Goal: Task Accomplishment & Management: Manage account settings

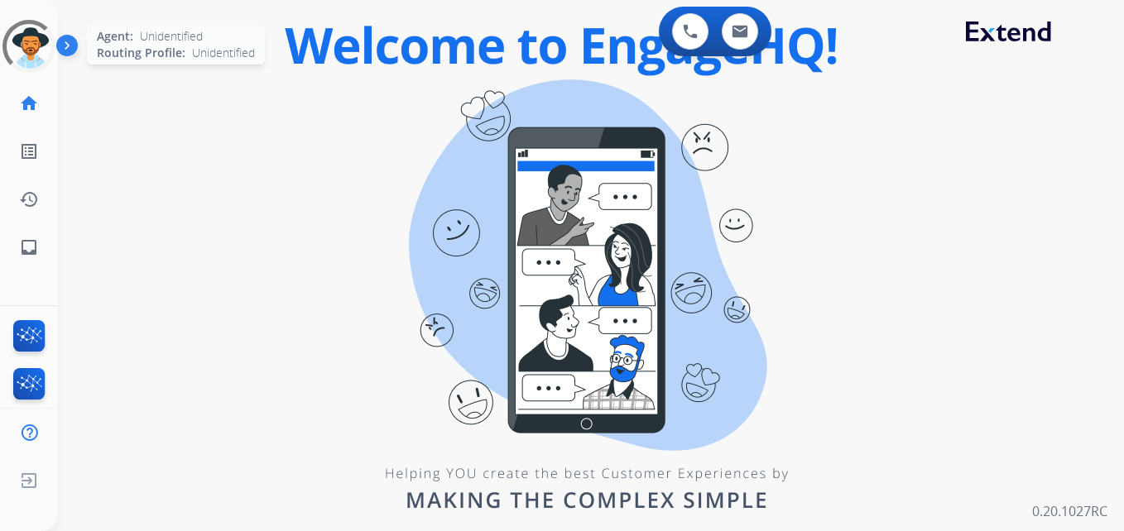
click at [34, 39] on div at bounding box center [28, 46] width 53 height 53
click at [34, 39] on div at bounding box center [28, 45] width 65 height 65
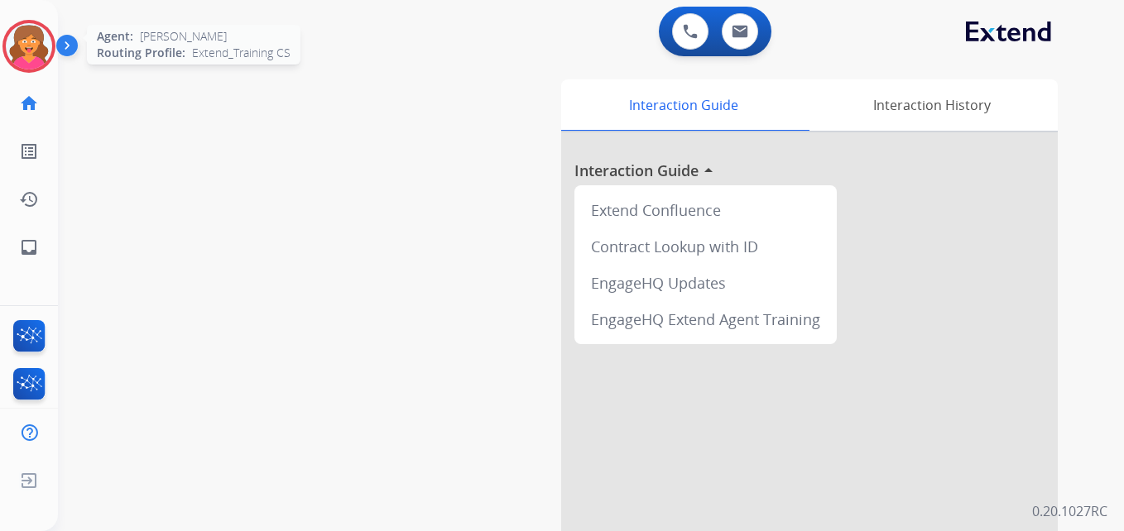
click at [31, 43] on img at bounding box center [29, 46] width 46 height 46
click at [30, 43] on img at bounding box center [29, 46] width 46 height 46
click at [27, 45] on img at bounding box center [29, 46] width 46 height 46
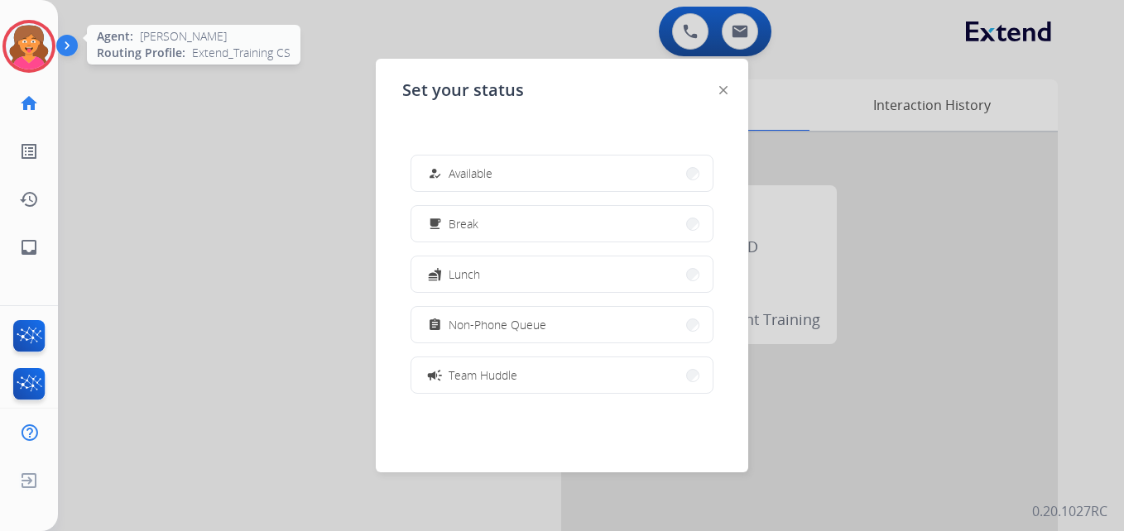
click at [27, 45] on img at bounding box center [29, 46] width 46 height 46
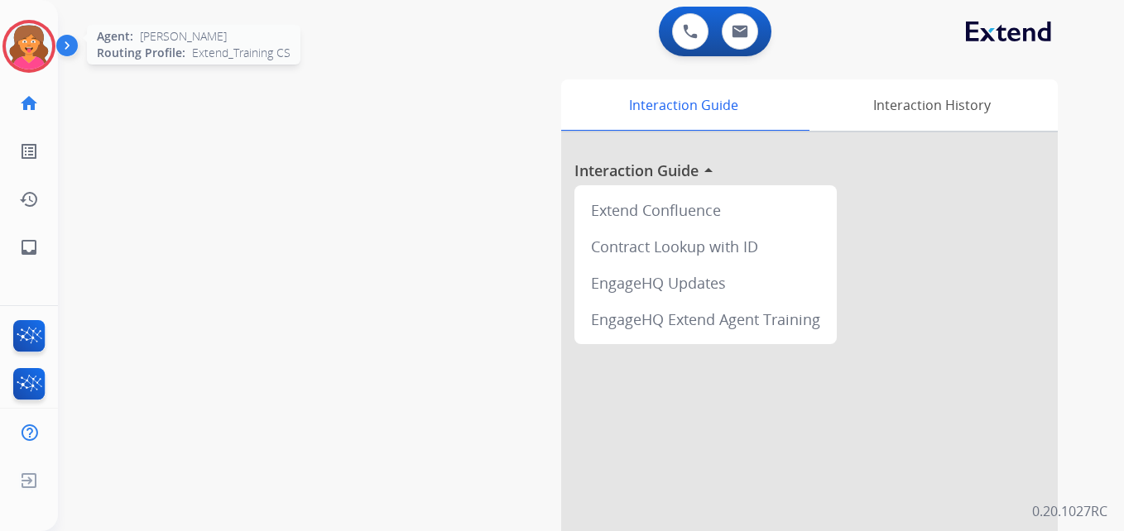
click at [36, 39] on img at bounding box center [29, 46] width 46 height 46
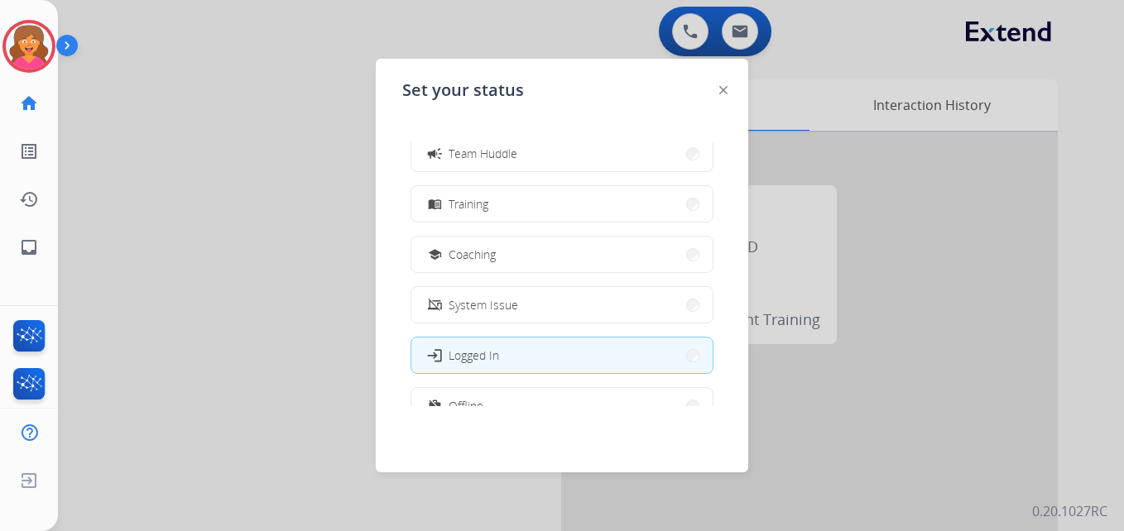
scroll to position [261, 0]
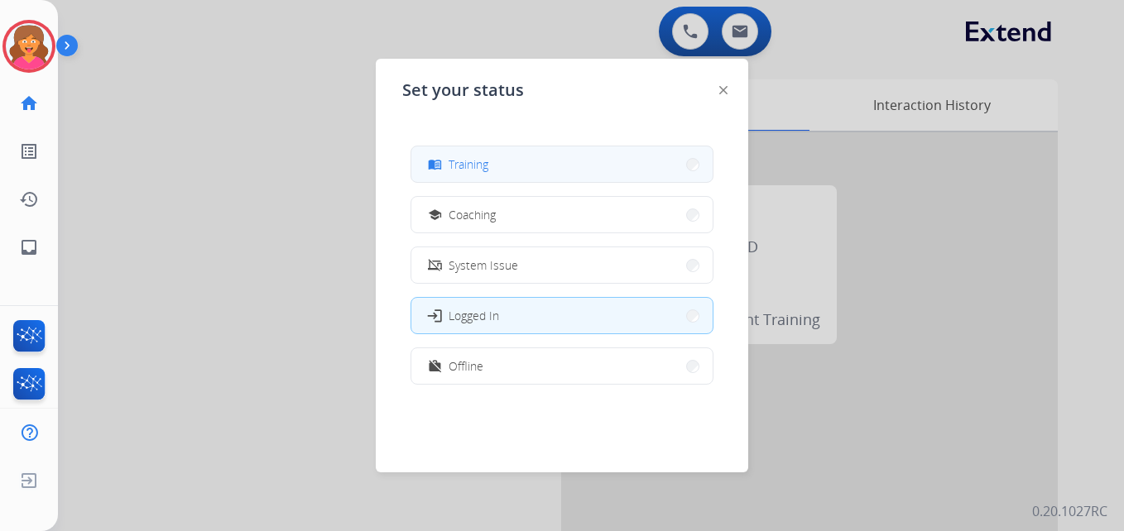
click at [488, 173] on div "menu_book Training" at bounding box center [456, 165] width 64 height 20
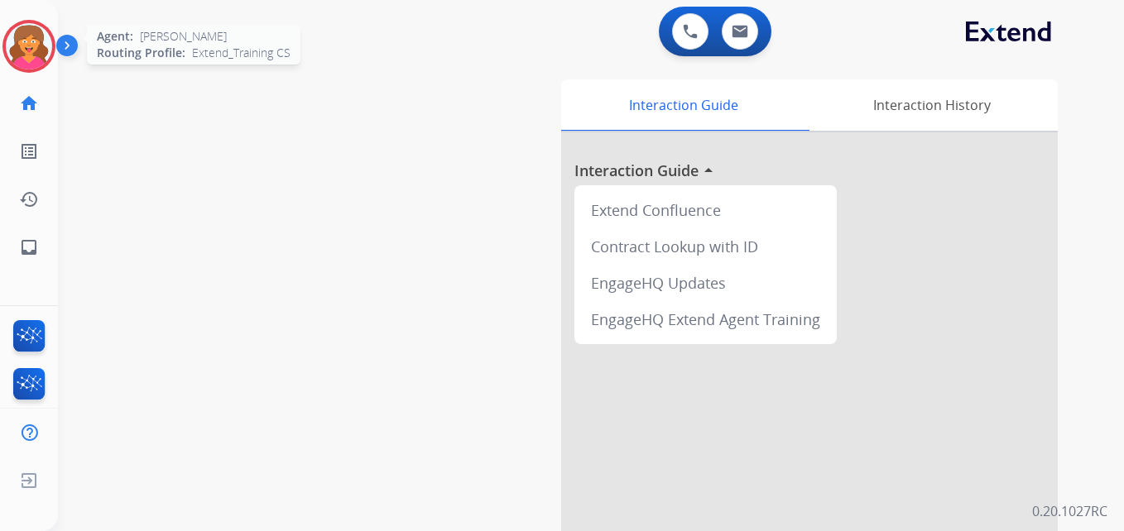
click at [31, 50] on img at bounding box center [29, 46] width 46 height 46
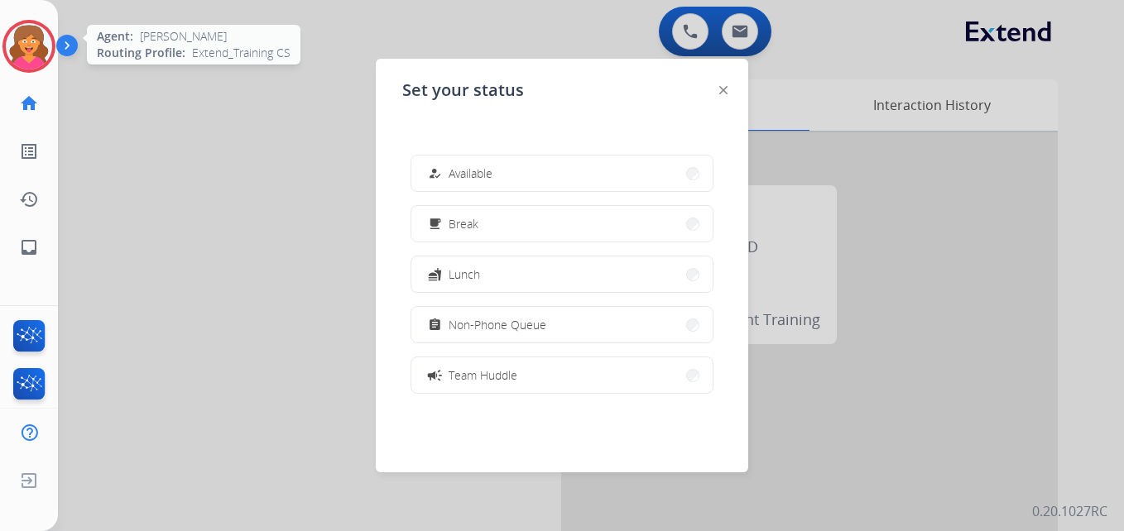
click at [31, 50] on img at bounding box center [29, 46] width 46 height 46
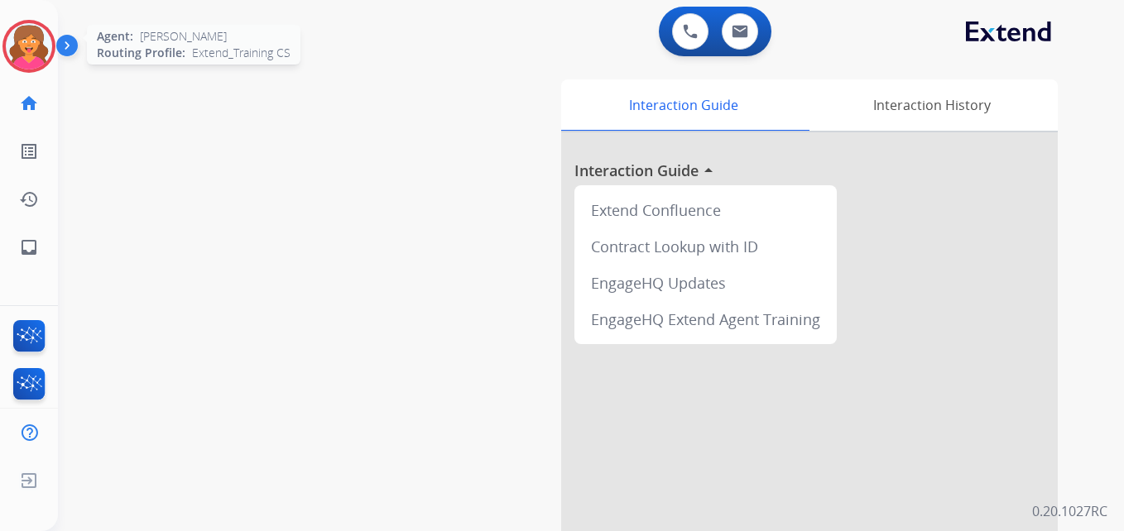
click at [6, 48] on img at bounding box center [29, 46] width 46 height 46
click at [26, 49] on img at bounding box center [29, 46] width 46 height 46
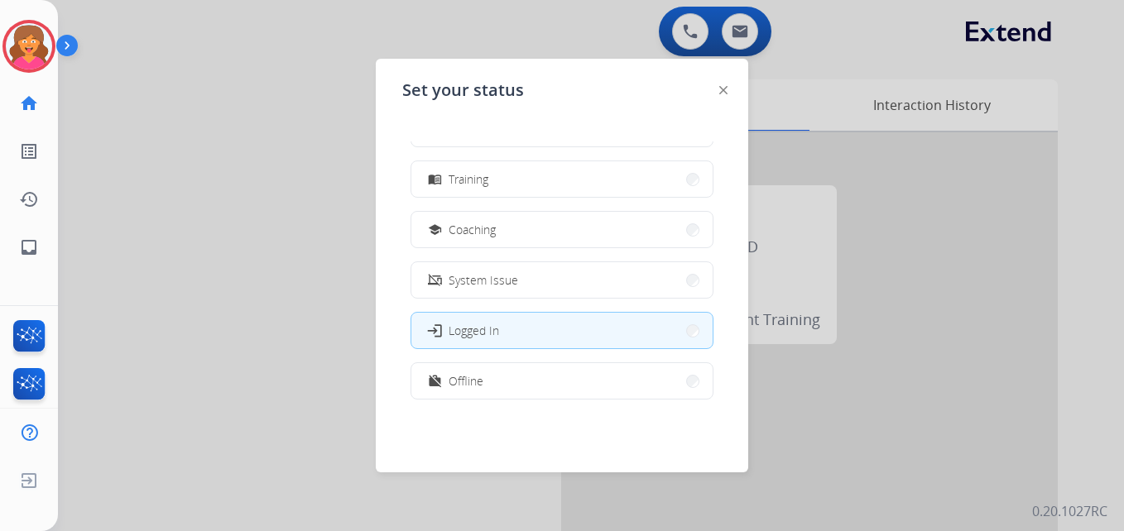
scroll to position [248, 0]
click at [499, 186] on button "menu_book Training" at bounding box center [561, 178] width 301 height 36
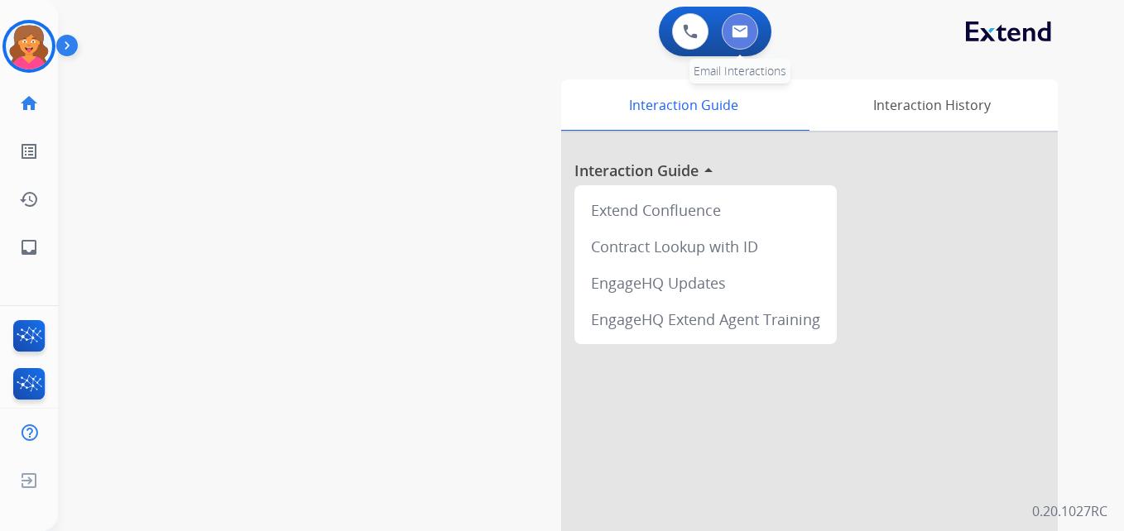
click at [741, 34] on img at bounding box center [739, 31] width 17 height 13
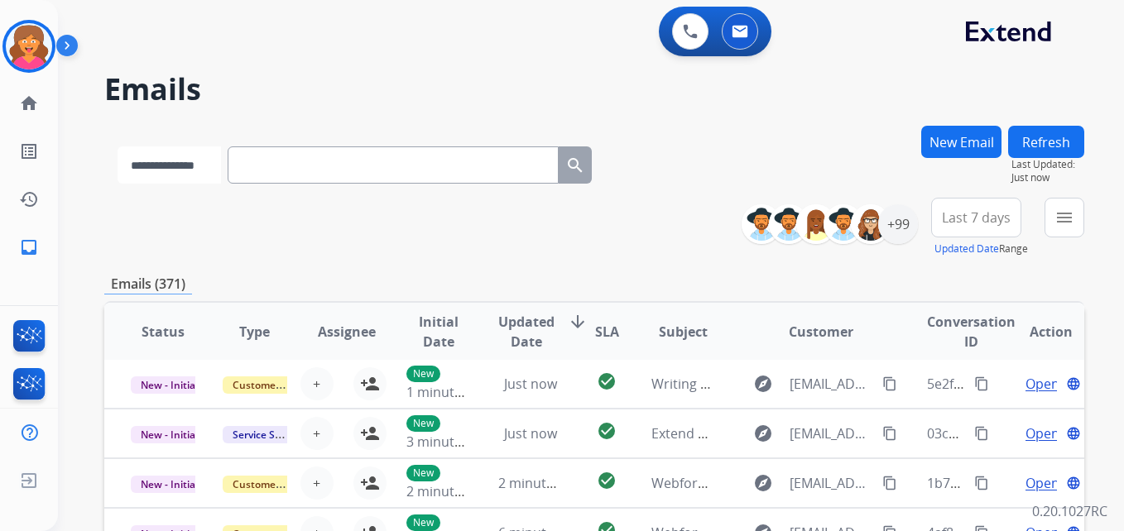
click at [190, 170] on select "**********" at bounding box center [168, 164] width 103 height 37
select select "*******"
click at [117, 146] on select "**********" at bounding box center [168, 164] width 103 height 37
click at [265, 165] on input "text" at bounding box center [394, 164] width 331 height 37
type input "**********"
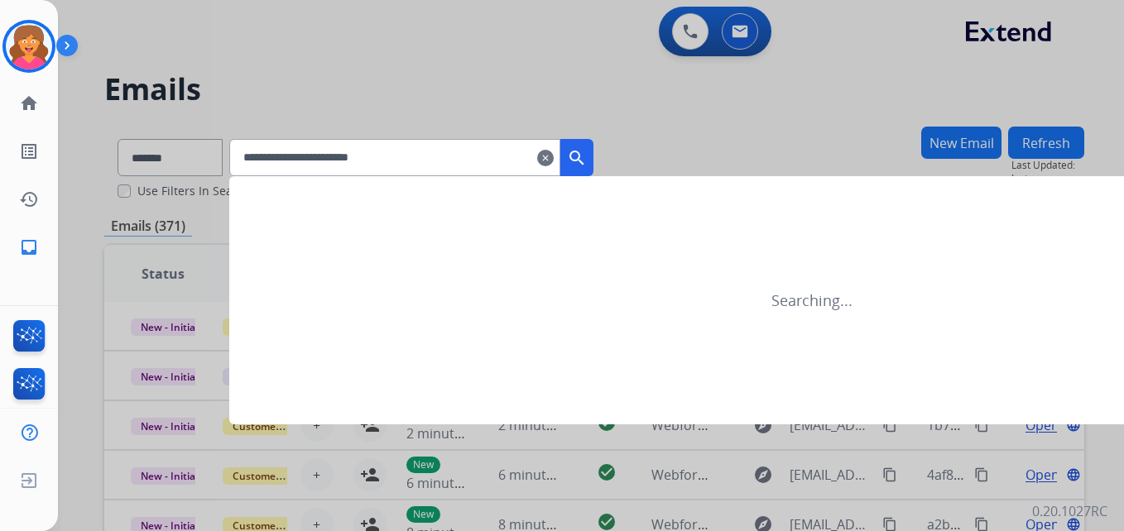
click at [526, 151] on input "**********" at bounding box center [394, 157] width 331 height 37
click at [554, 151] on mat-icon "clear" at bounding box center [545, 158] width 17 height 20
select select "**********"
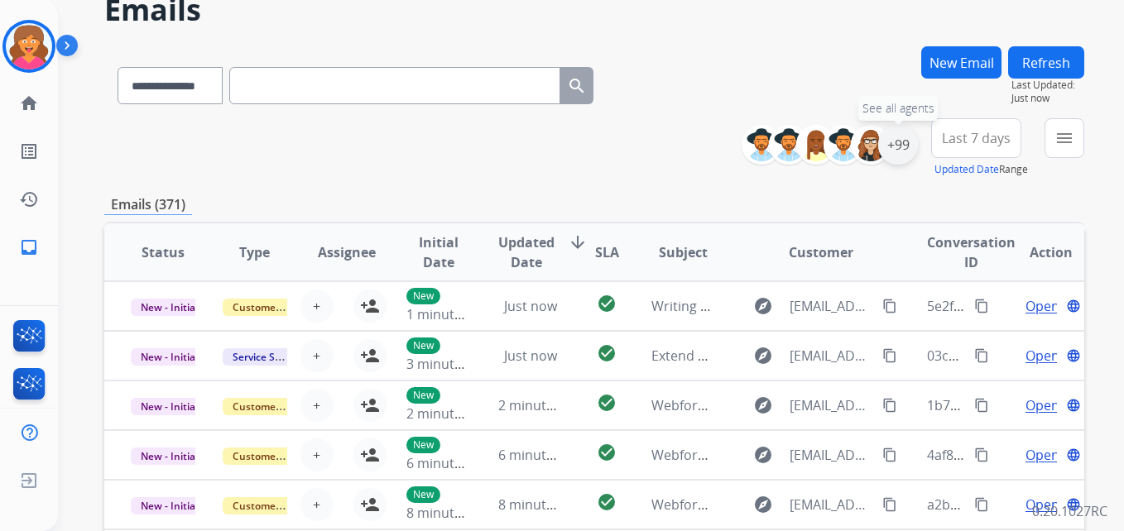
click at [899, 145] on div "+99" at bounding box center [898, 145] width 40 height 40
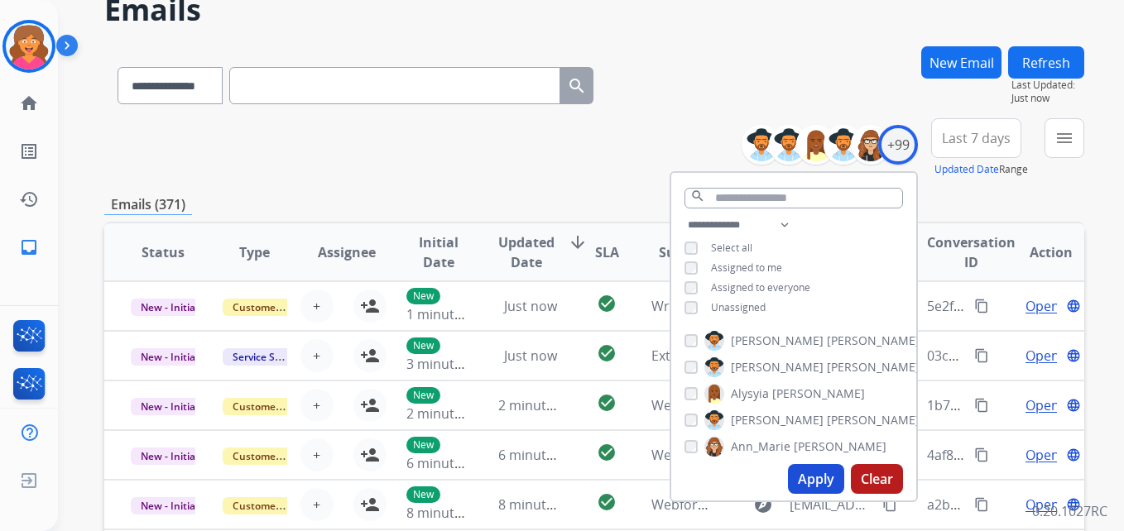
click at [822, 482] on button "Apply" at bounding box center [816, 479] width 56 height 30
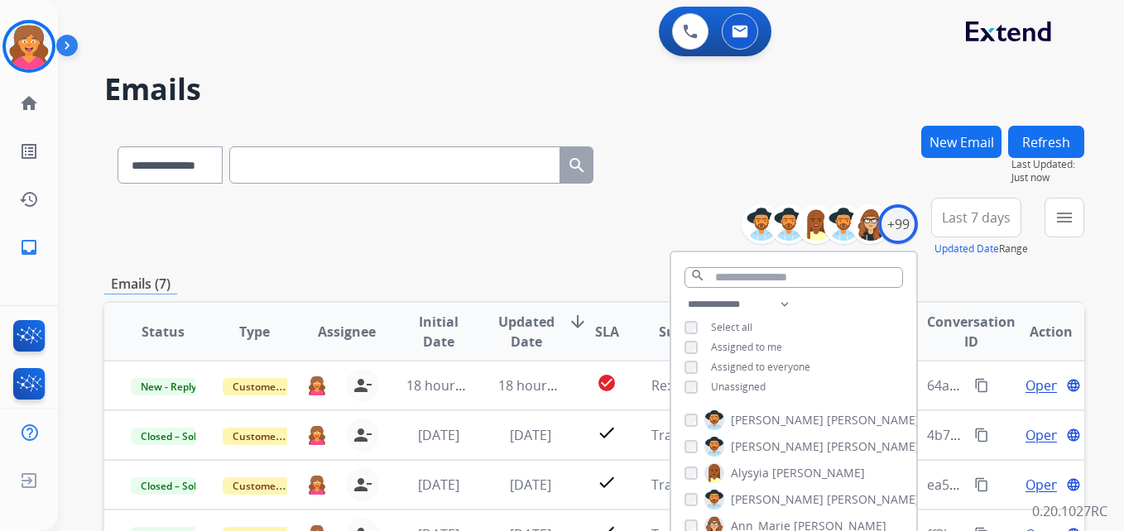
click at [961, 221] on span "Last 7 days" at bounding box center [976, 217] width 69 height 7
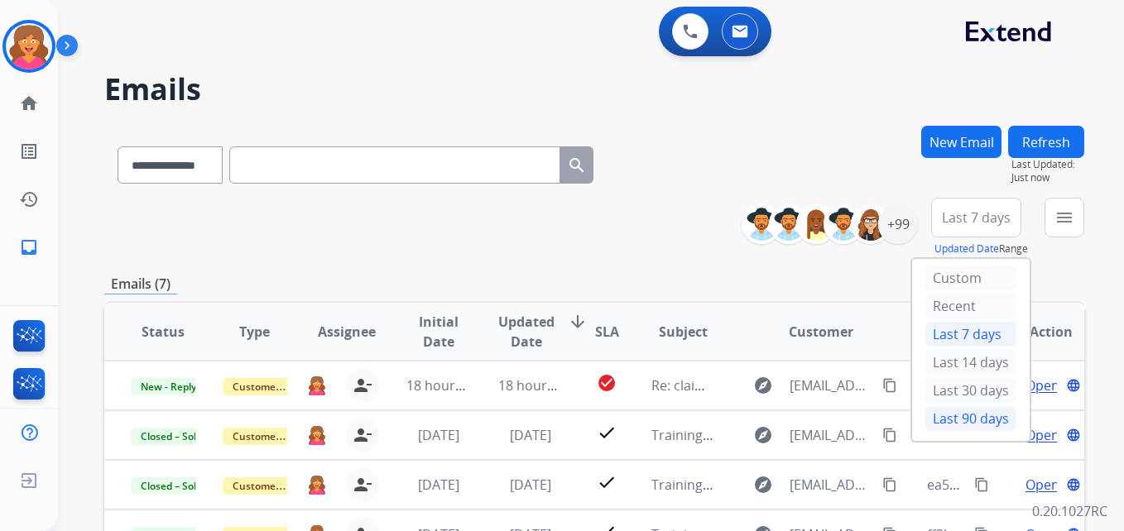
click at [957, 420] on div "Last 90 days" at bounding box center [970, 418] width 91 height 25
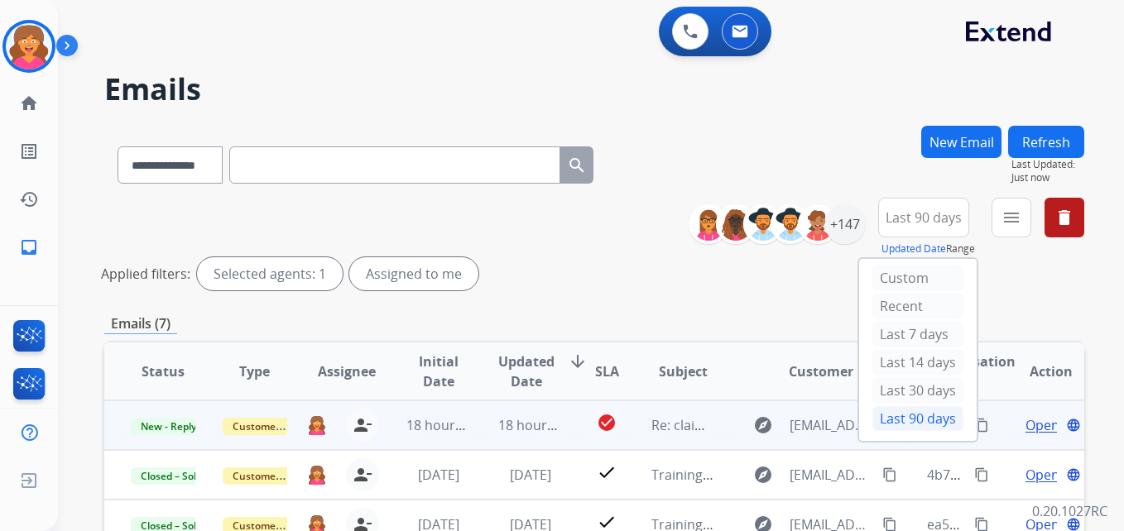
click at [505, 414] on td "18 hours ago" at bounding box center [518, 425] width 92 height 50
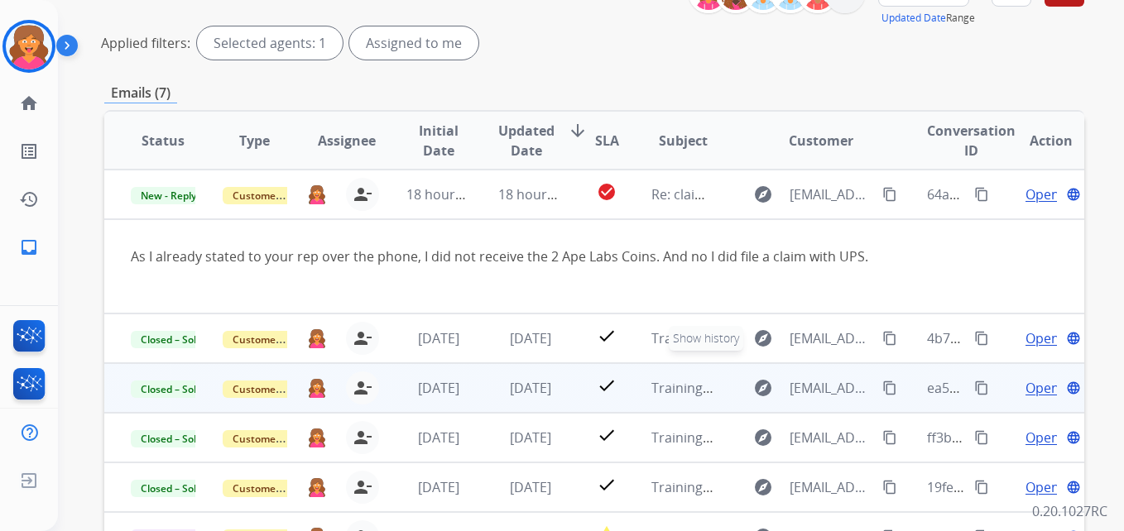
scroll to position [248, 0]
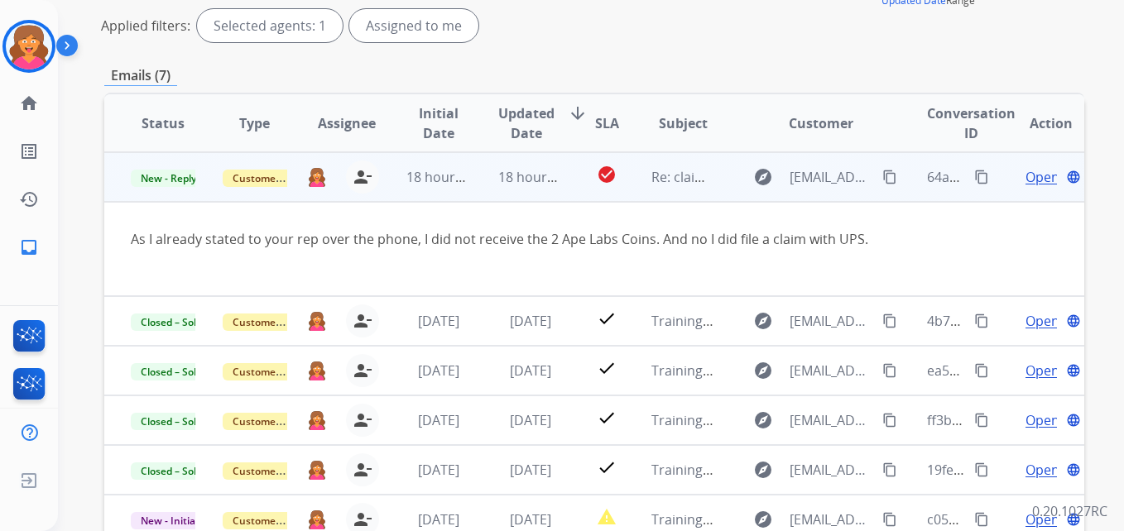
click at [1033, 179] on span "Open" at bounding box center [1042, 177] width 34 height 20
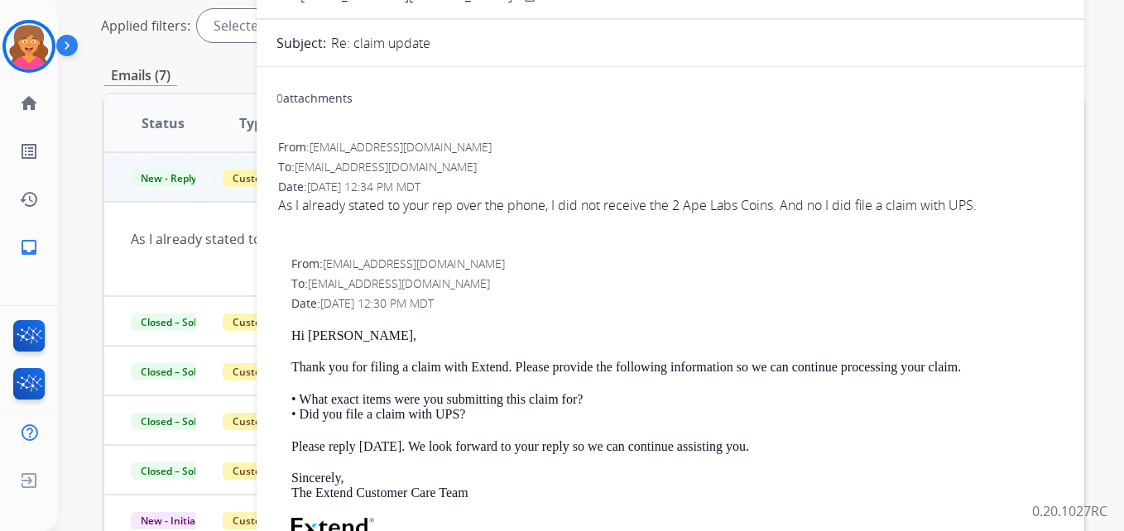
drag, startPoint x: 1016, startPoint y: 184, endPoint x: 749, endPoint y: 272, distance: 281.5
click at [749, 272] on div "From: support@extend.com To: webdude83@gmail.com Date: 09/22/2025 - 12:30 PM MD…" at bounding box center [670, 524] width 788 height 541
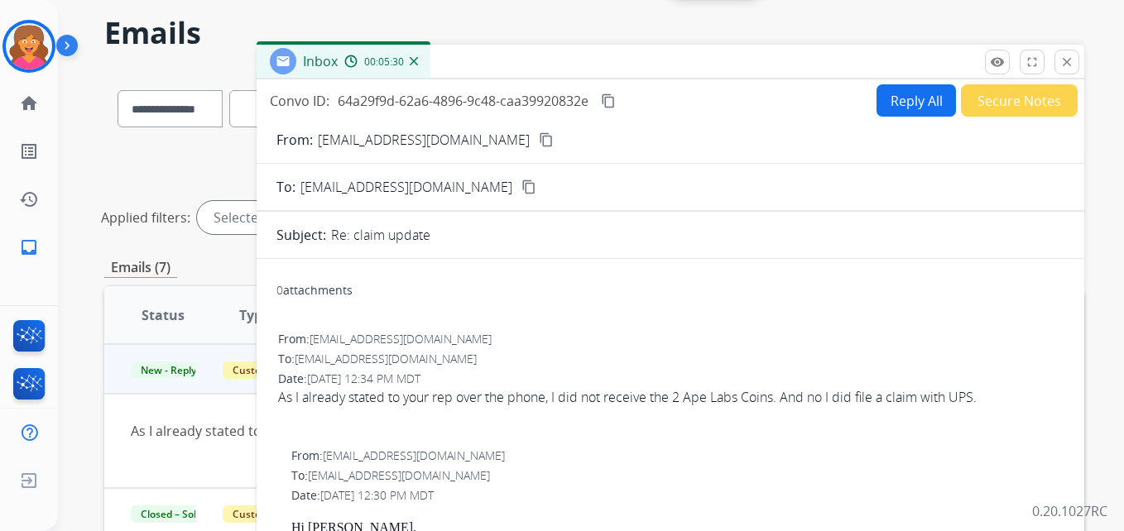
scroll to position [0, 0]
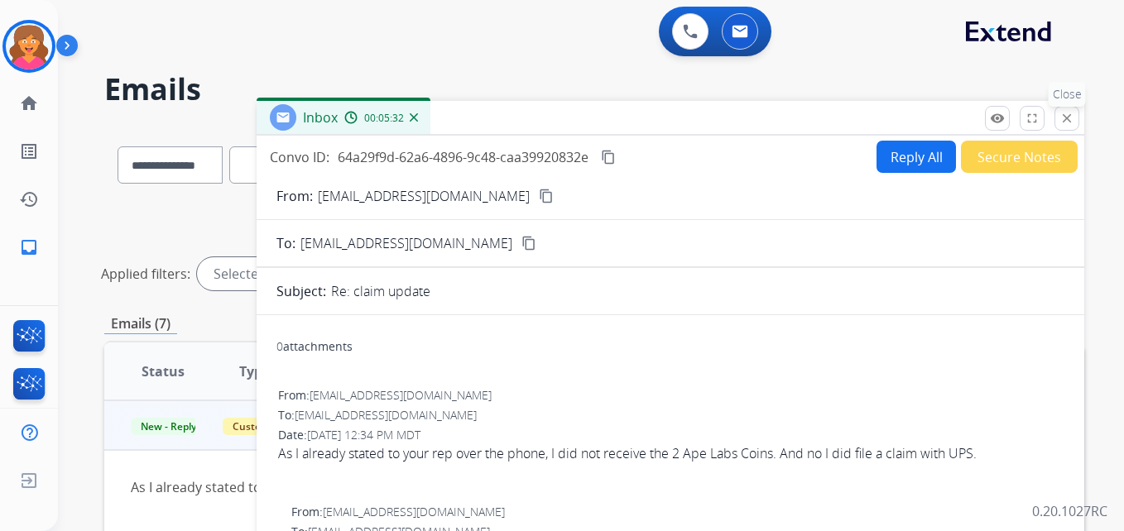
click at [1067, 121] on mat-icon "close" at bounding box center [1066, 118] width 15 height 15
click at [1067, 121] on div "**********" at bounding box center [571, 325] width 1026 height 531
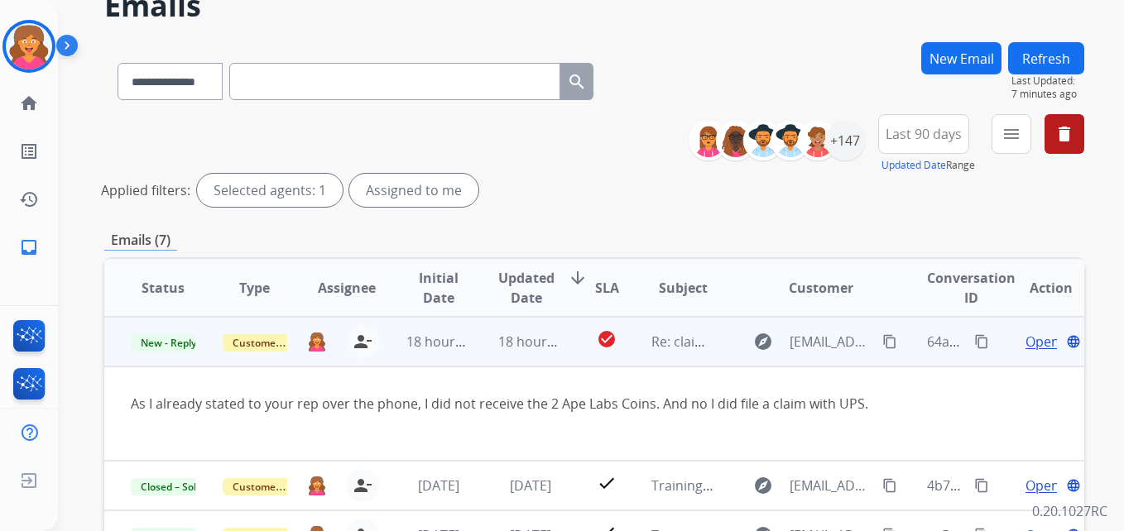
scroll to position [165, 0]
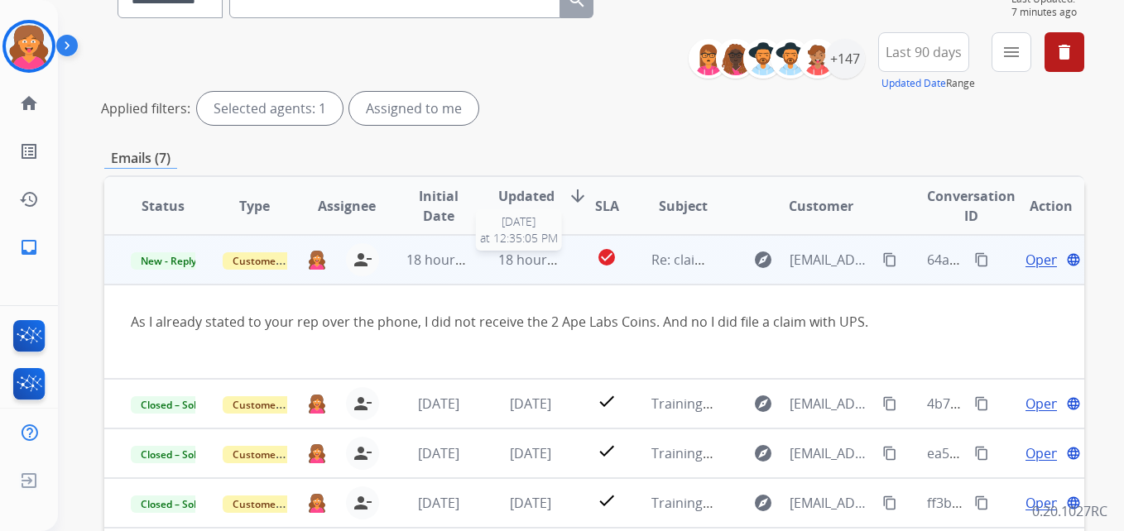
click at [513, 267] on span "18 hours ago" at bounding box center [539, 260] width 82 height 18
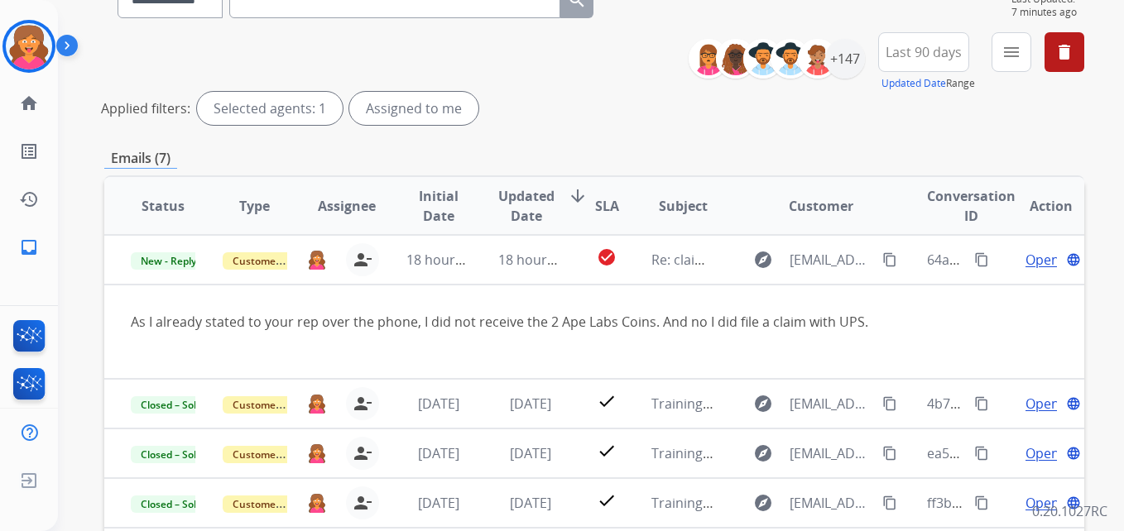
drag, startPoint x: 892, startPoint y: 323, endPoint x: 1019, endPoint y: 286, distance: 132.5
click at [894, 323] on table "Status Type Assignee Initial Date Updated Date arrow_downward SLA Subject Custo…" at bounding box center [594, 427] width 980 height 500
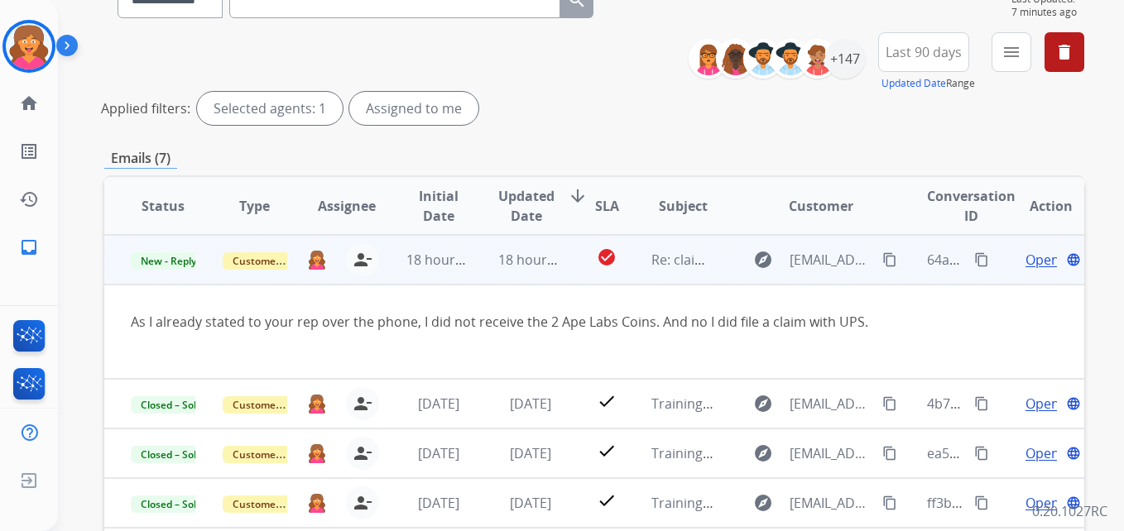
click at [1038, 259] on span "Open" at bounding box center [1042, 260] width 34 height 20
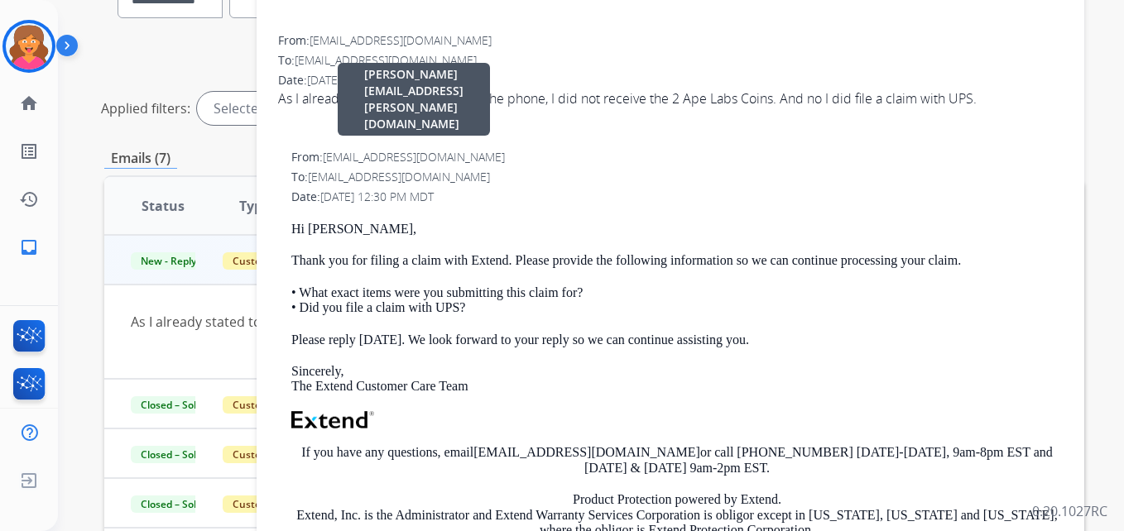
scroll to position [0, 0]
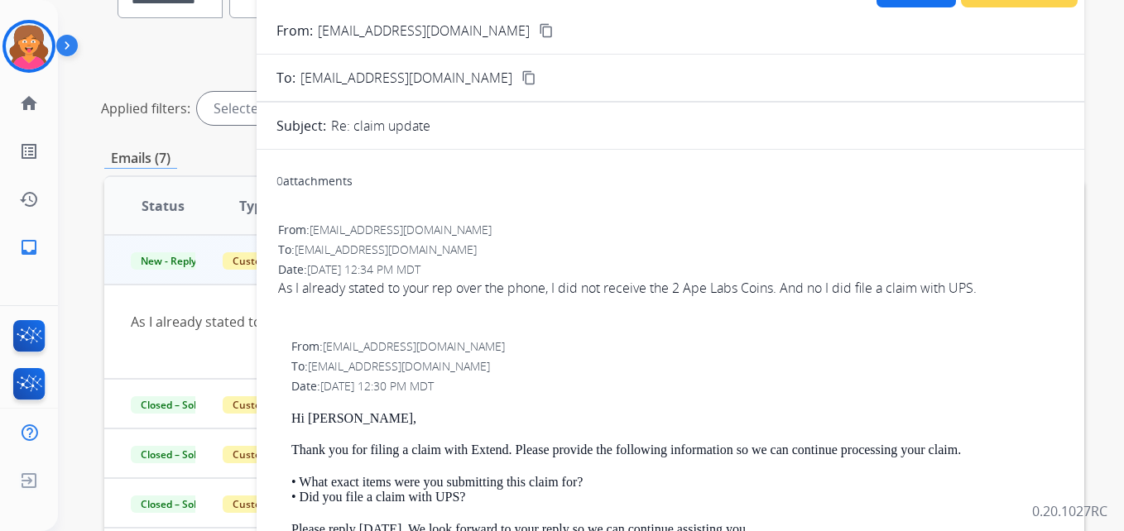
click at [539, 30] on mat-icon "content_copy" at bounding box center [546, 30] width 15 height 15
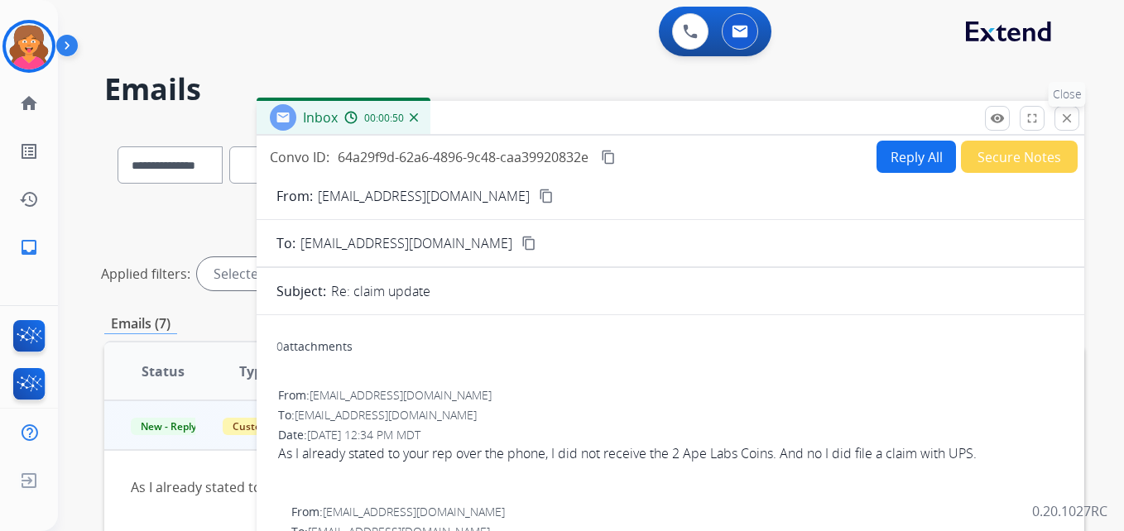
click at [1061, 124] on mat-icon "close" at bounding box center [1066, 118] width 15 height 15
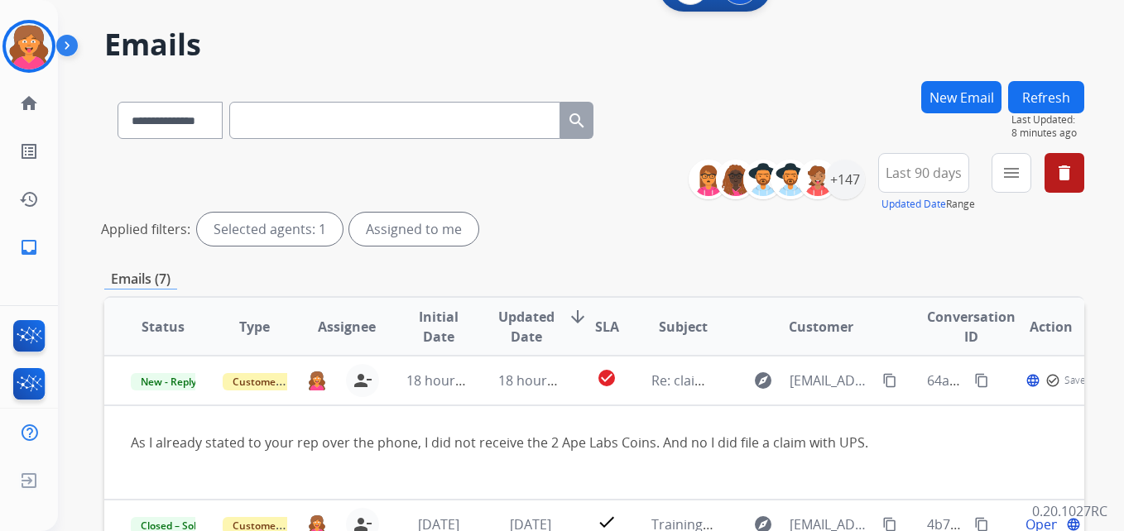
scroll to position [83, 0]
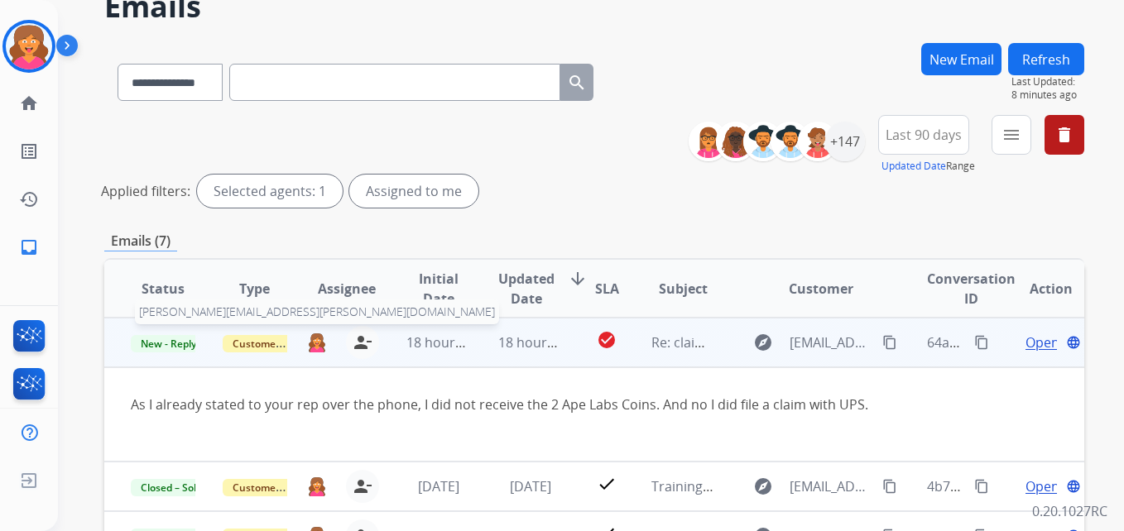
click at [311, 343] on img at bounding box center [317, 342] width 18 height 19
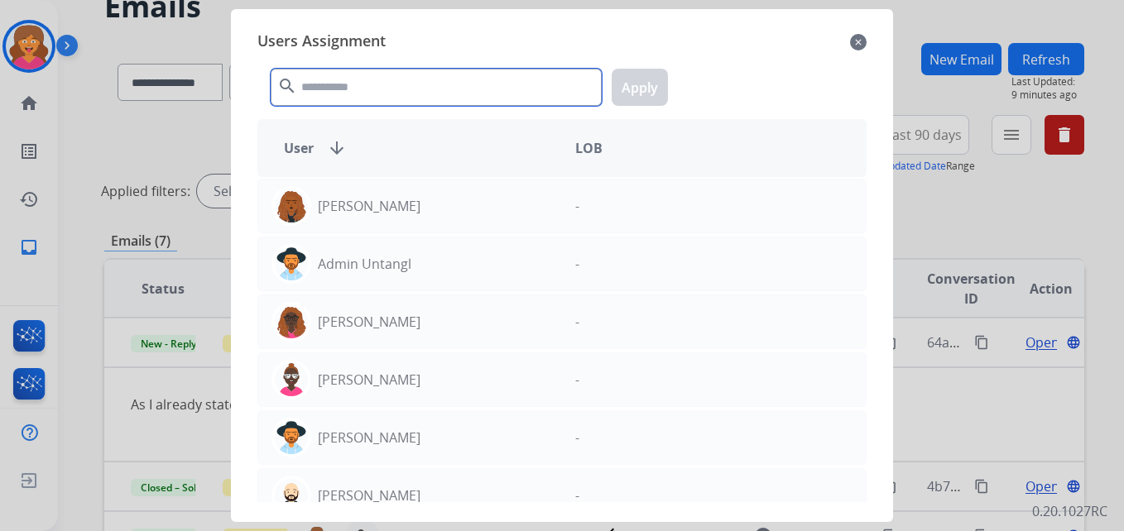
click at [453, 92] on input "text" at bounding box center [436, 87] width 331 height 37
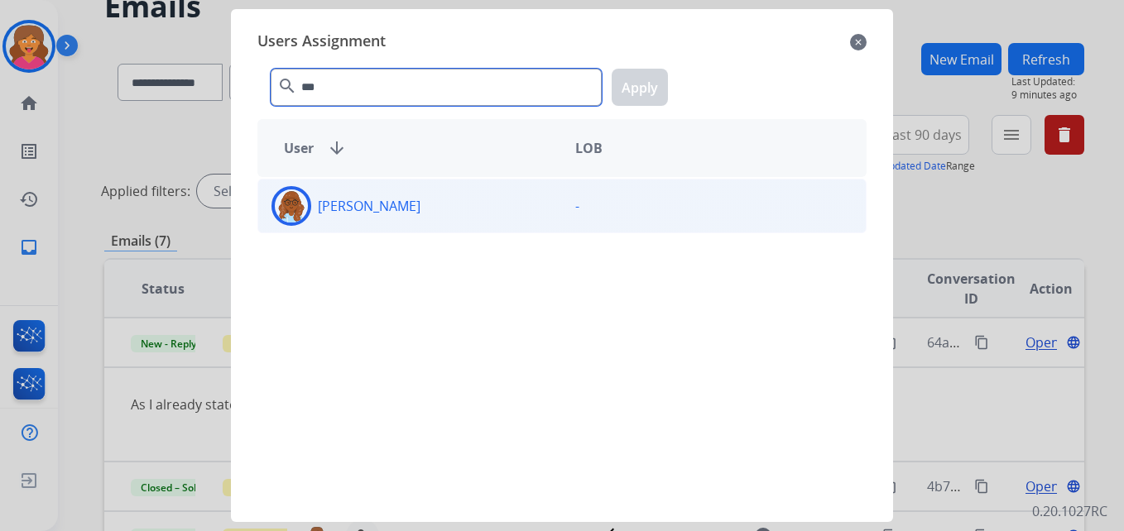
type input "***"
click at [379, 224] on div "Mya Hall" at bounding box center [410, 206] width 304 height 40
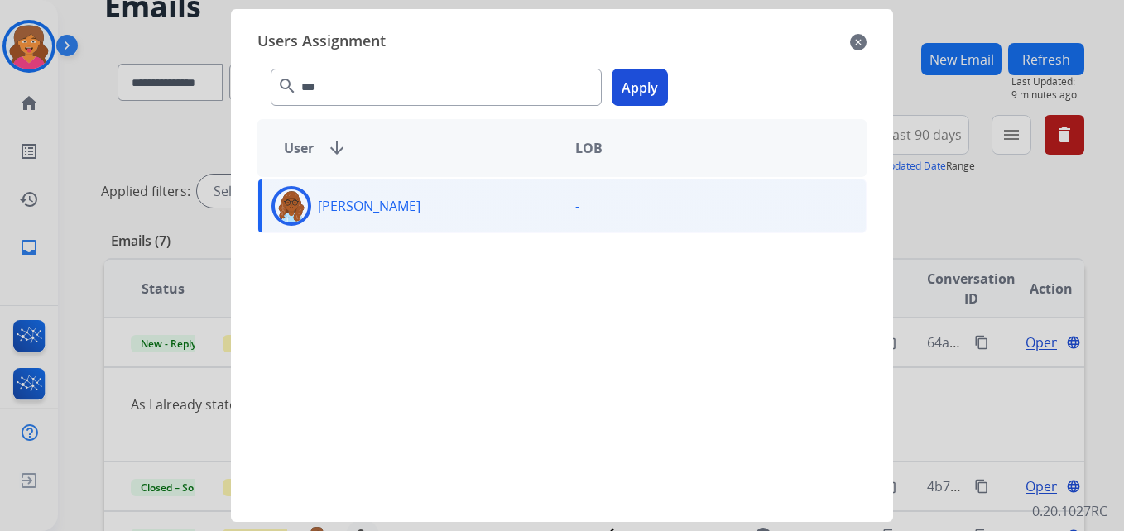
click at [642, 87] on button "Apply" at bounding box center [639, 87] width 56 height 37
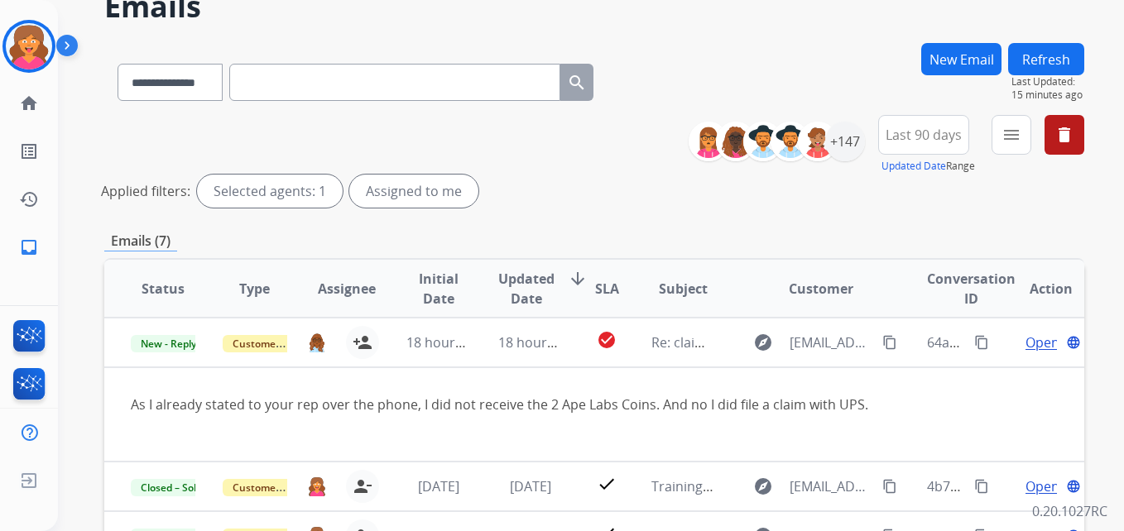
scroll to position [0, 0]
